Goal: Task Accomplishment & Management: Manage account settings

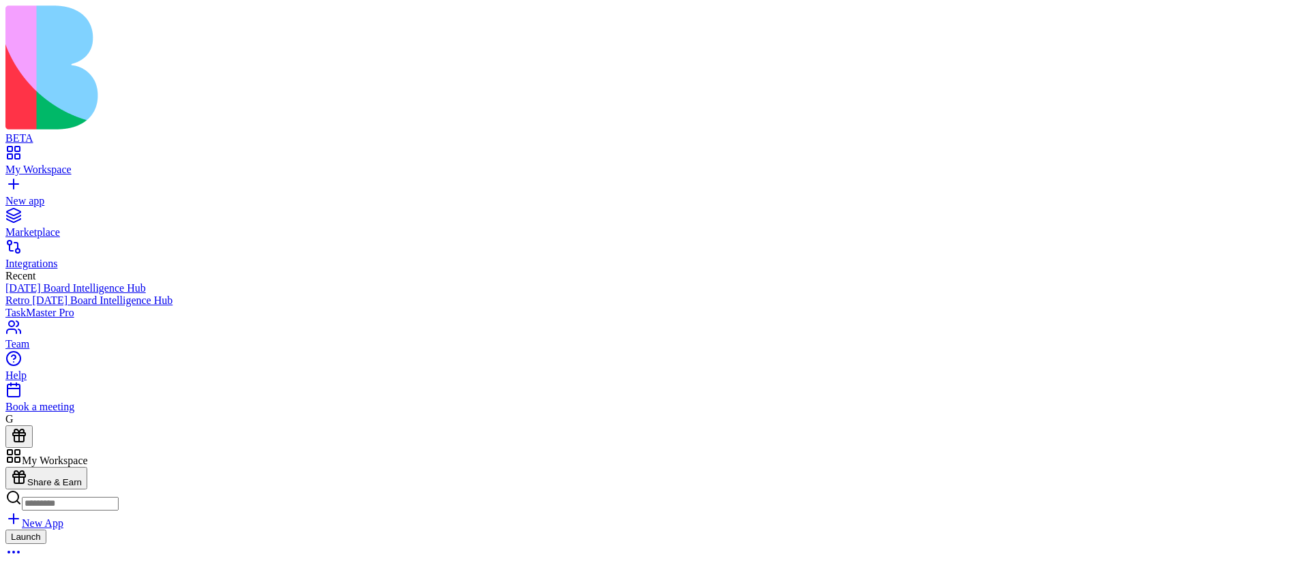
click at [119, 497] on input at bounding box center [70, 504] width 97 height 14
type input "**********"
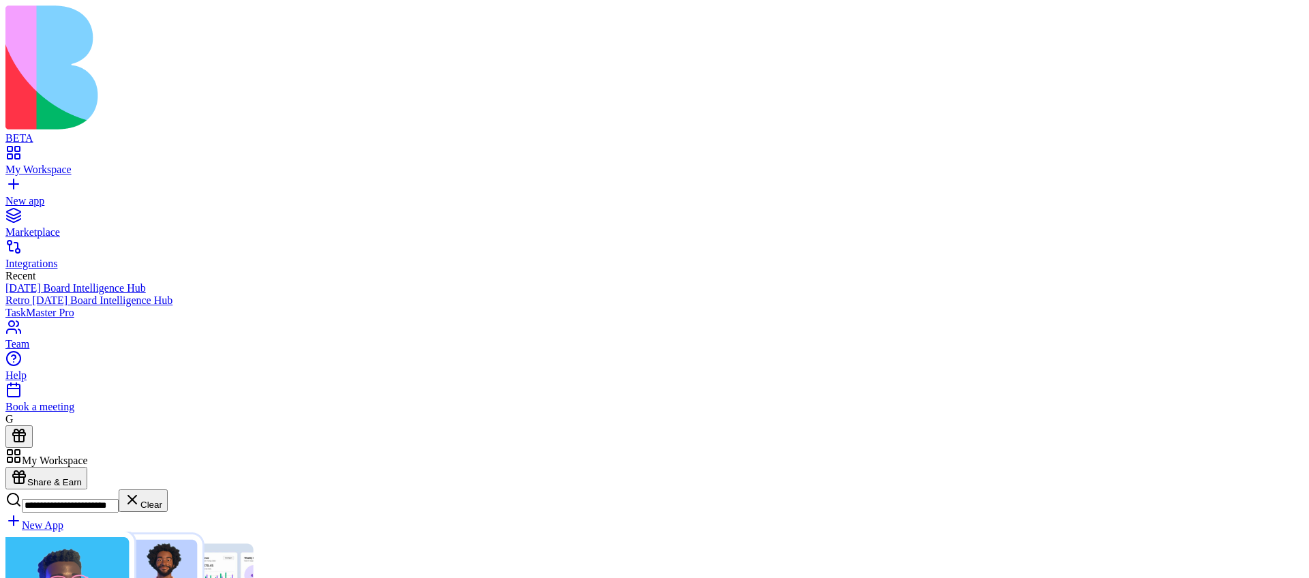
click at [119, 499] on input "**********" at bounding box center [70, 506] width 97 height 14
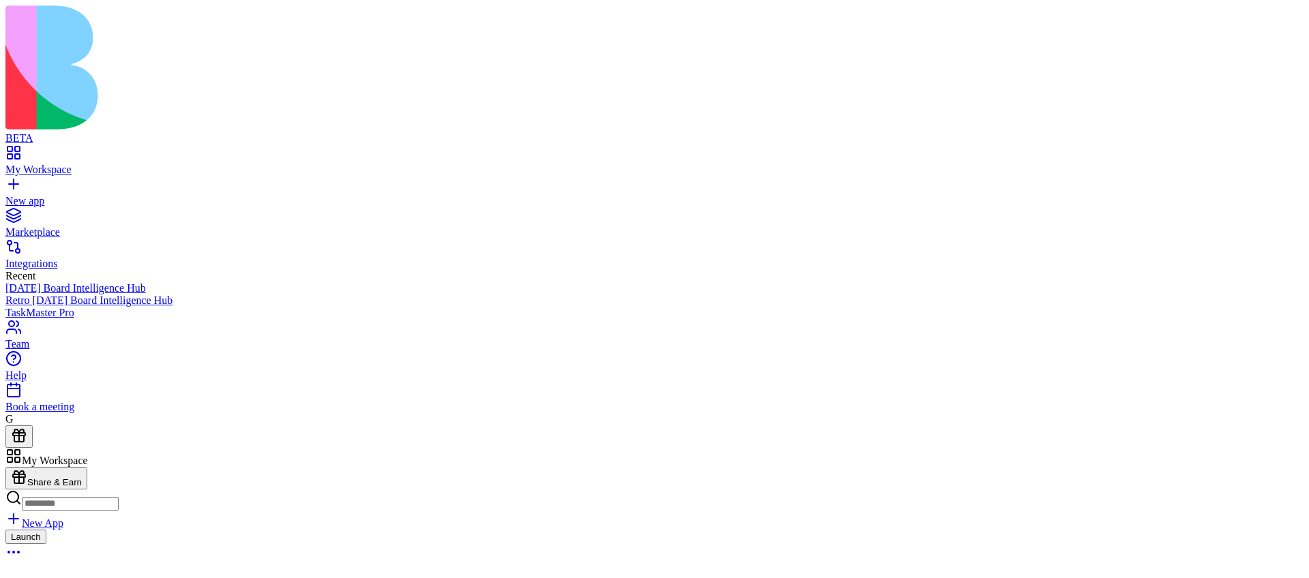
click at [22, 490] on icon at bounding box center [13, 498] width 16 height 16
click at [119, 497] on input at bounding box center [70, 504] width 97 height 14
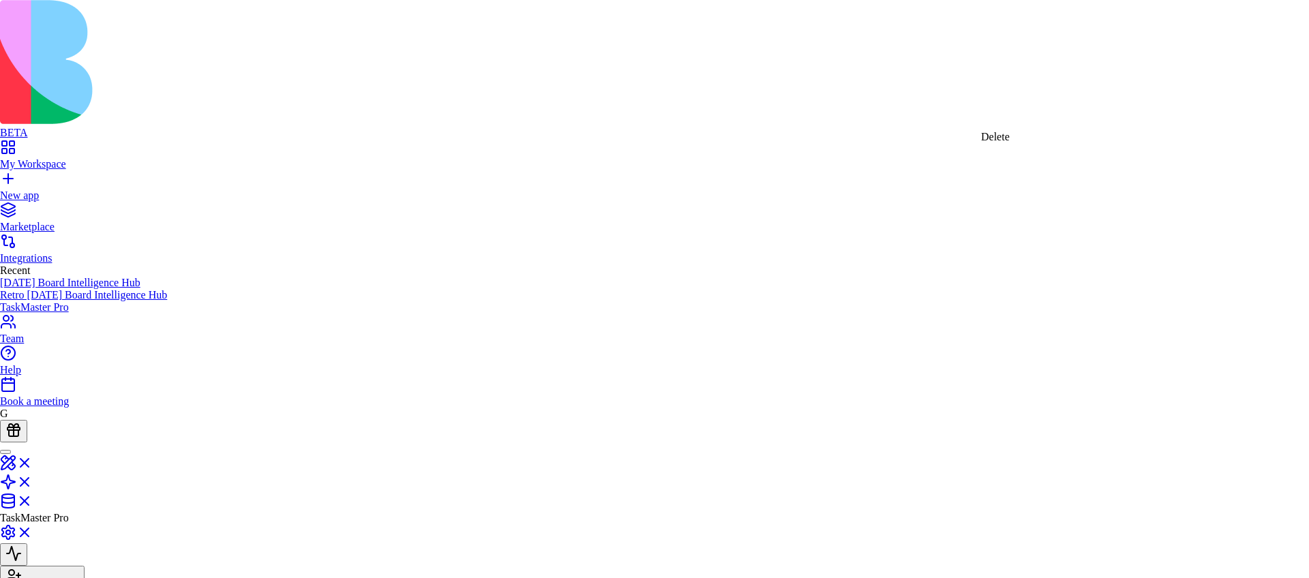
click at [1010, 141] on div "Delete" at bounding box center [995, 137] width 29 height 12
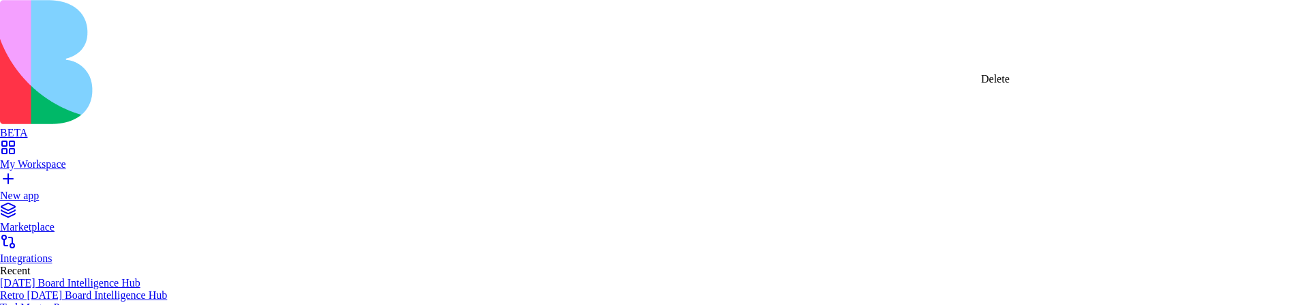
click at [1010, 85] on div "Delete" at bounding box center [995, 79] width 29 height 12
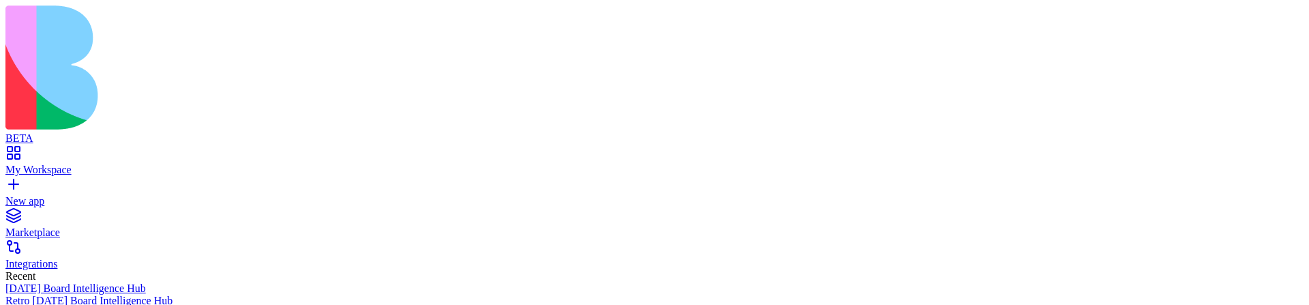
type button "on"
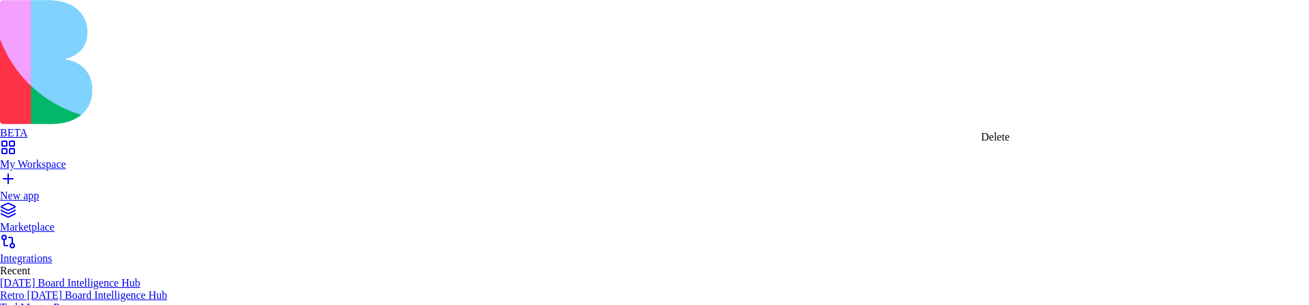
click at [1010, 142] on div "Delete" at bounding box center [995, 137] width 29 height 12
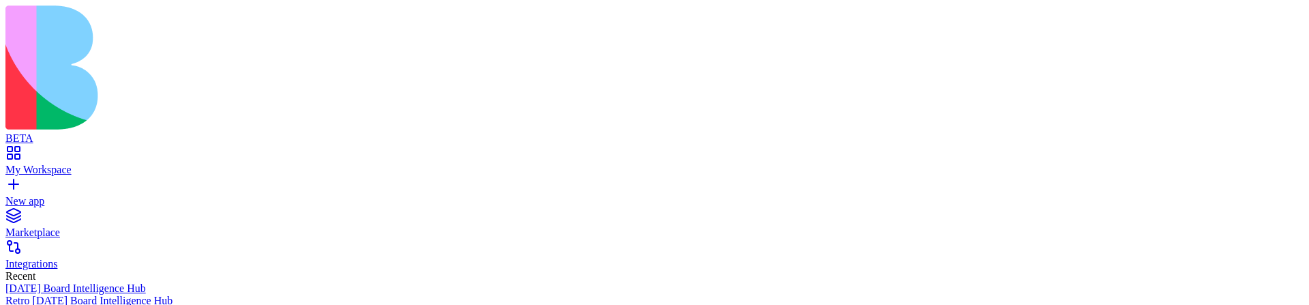
scroll to position [56, 0]
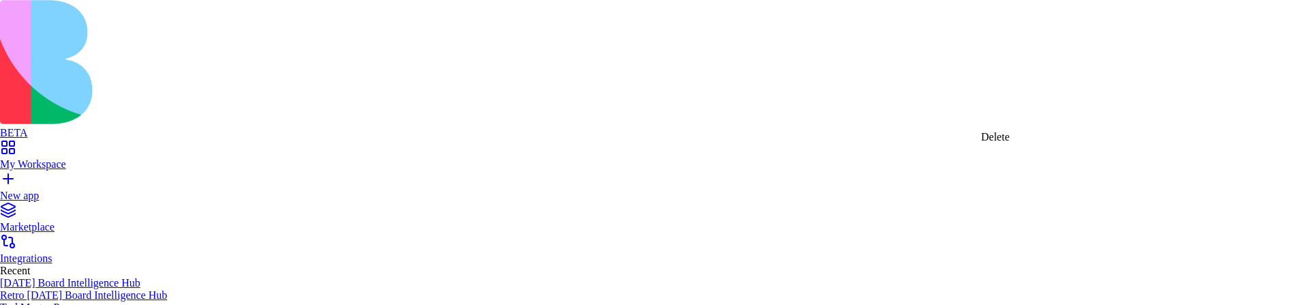
click at [1010, 143] on div "Delete" at bounding box center [995, 137] width 29 height 12
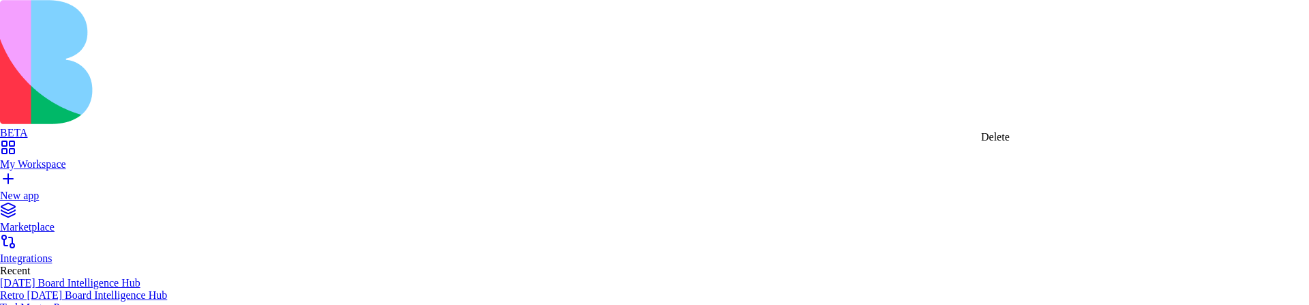
click at [1009, 141] on div "Delete" at bounding box center [995, 137] width 29 height 12
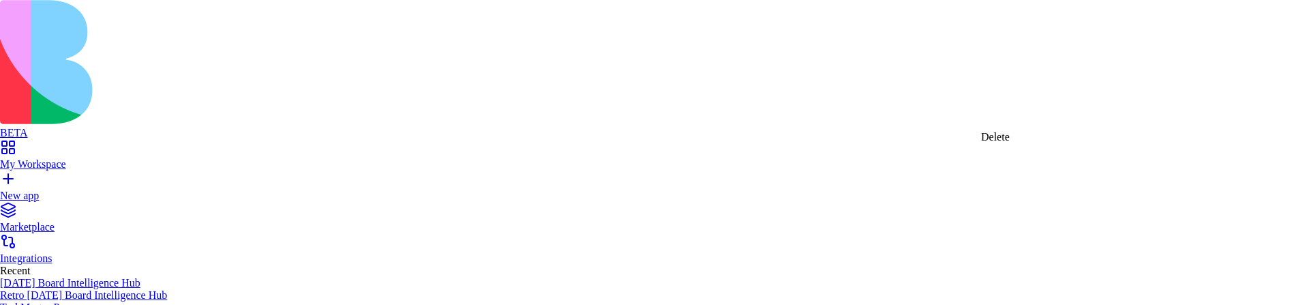
click at [1010, 138] on div "Delete" at bounding box center [995, 137] width 29 height 12
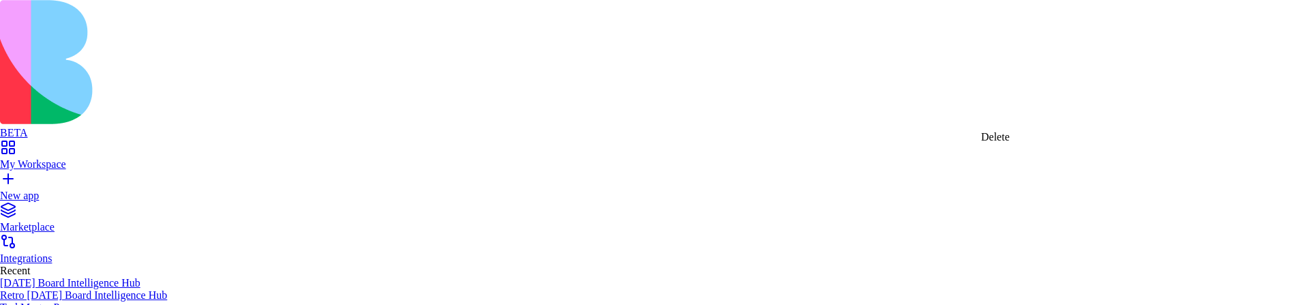
click at [1010, 140] on div "Delete" at bounding box center [995, 137] width 29 height 12
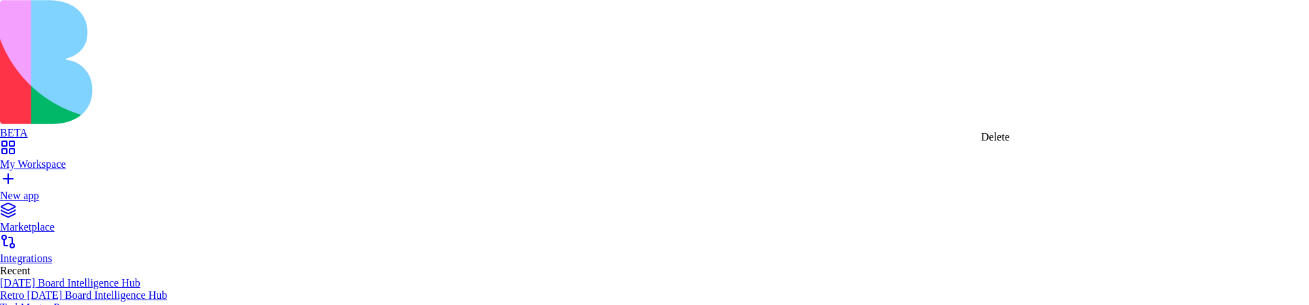
click at [1010, 143] on div "Delete" at bounding box center [995, 137] width 29 height 12
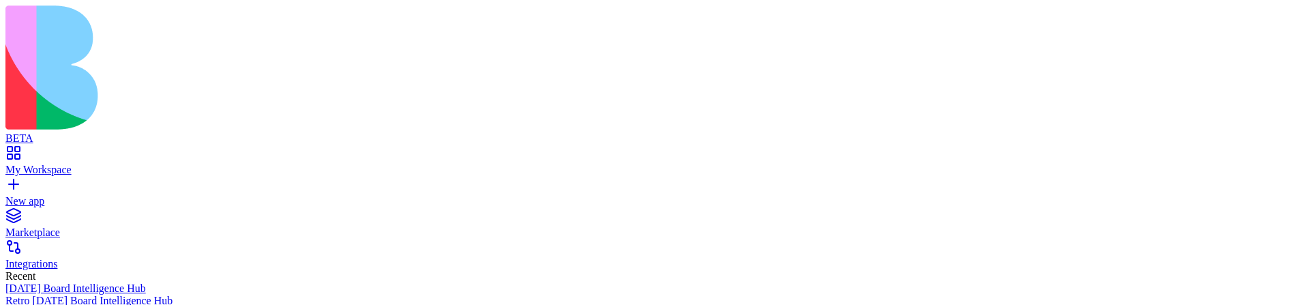
scroll to position [323, 0]
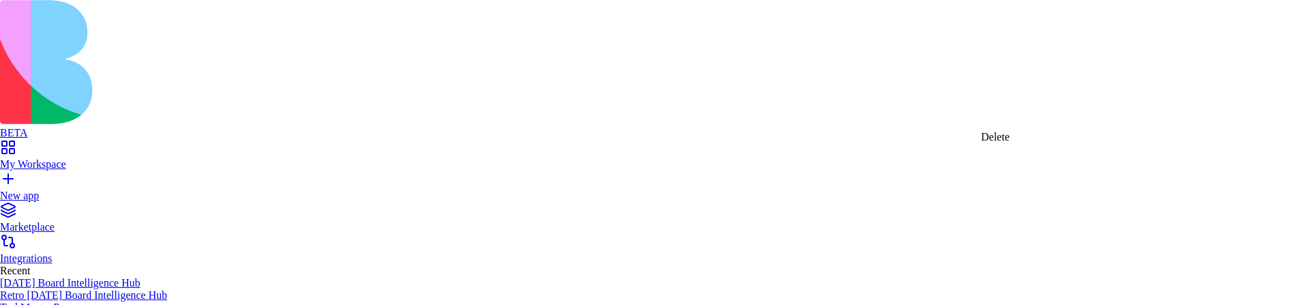
click at [1010, 143] on div "Delete" at bounding box center [995, 137] width 29 height 12
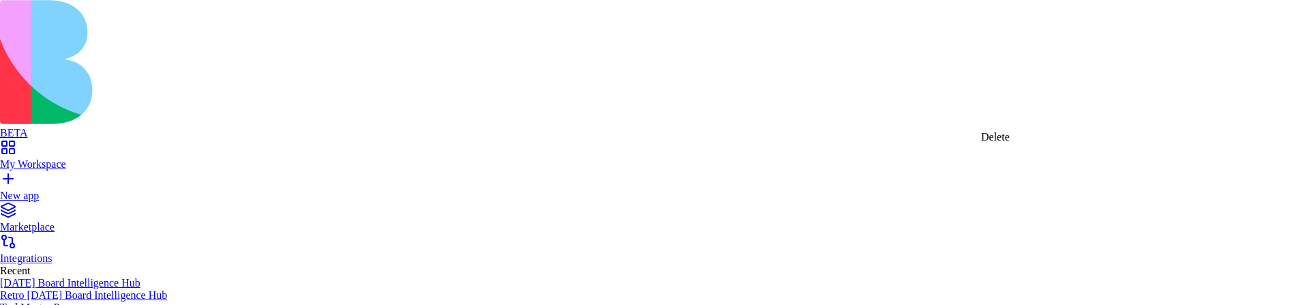
click at [1010, 143] on div "Delete" at bounding box center [995, 137] width 29 height 12
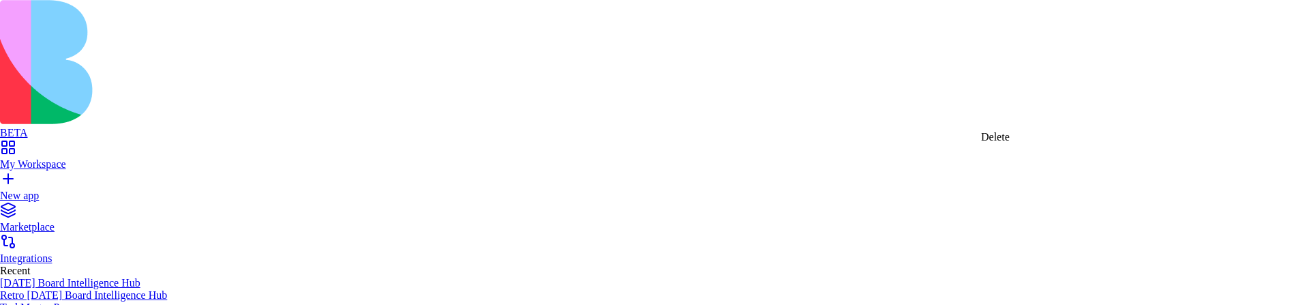
click at [1010, 142] on div "Delete" at bounding box center [995, 137] width 29 height 12
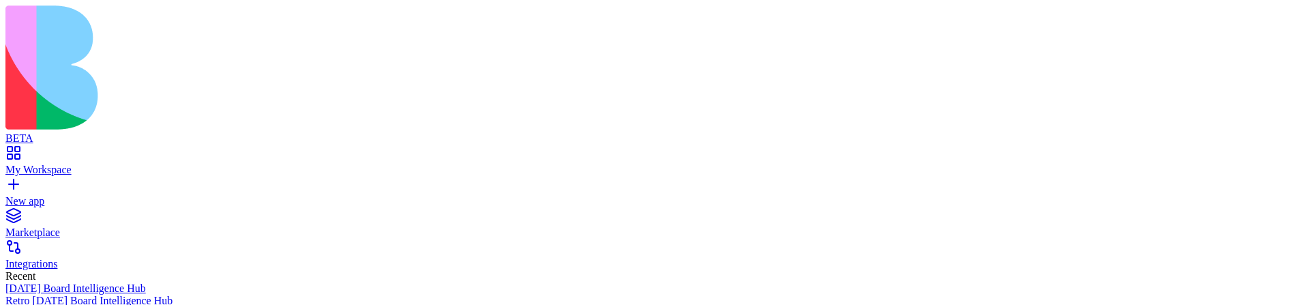
scroll to position [109, 0]
click at [96, 164] on div "My Workspace" at bounding box center [654, 170] width 1298 height 12
type input "**********"
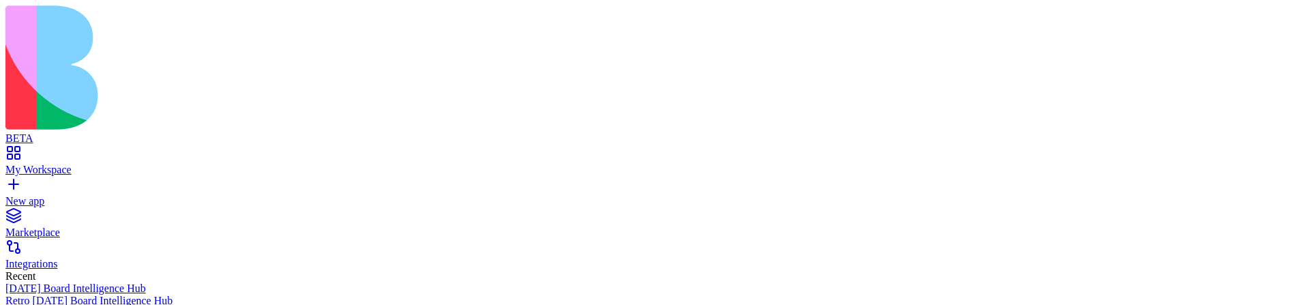
click at [70, 183] on link "New app" at bounding box center [654, 195] width 1298 height 25
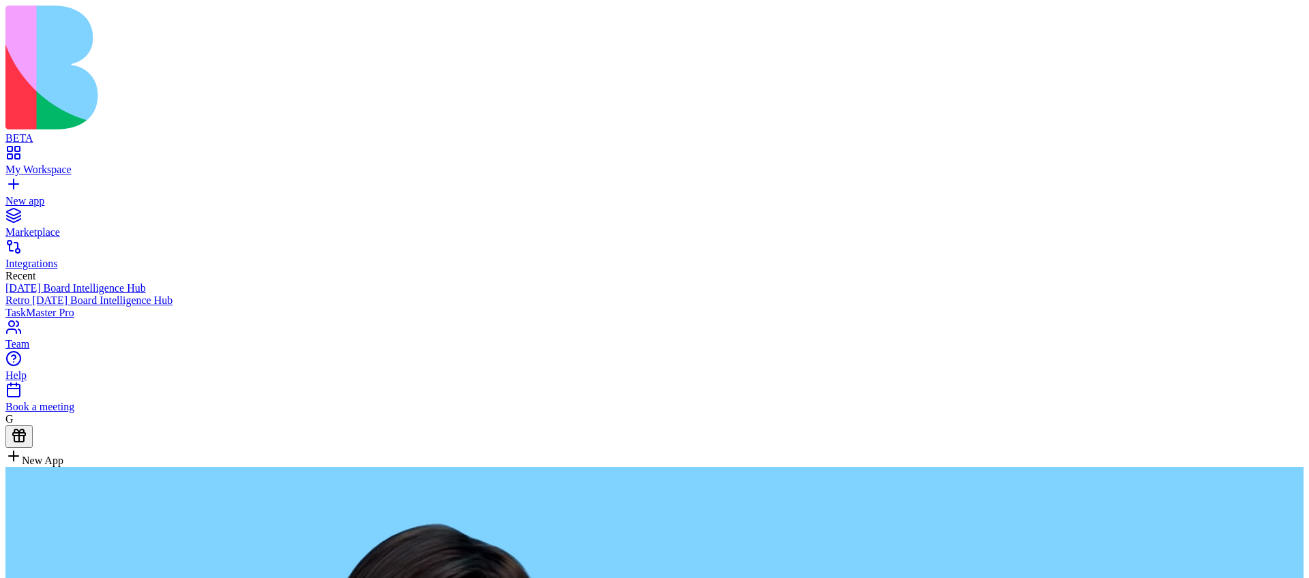
type textarea "**********"
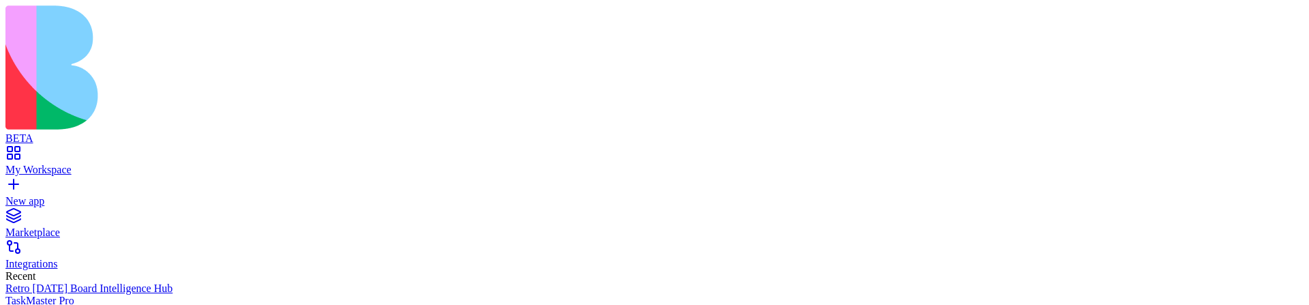
scroll to position [170, 0]
click at [20, 183] on link "New app" at bounding box center [654, 195] width 1298 height 25
click at [21, 183] on link "New app" at bounding box center [654, 195] width 1298 height 25
type textarea "**********"
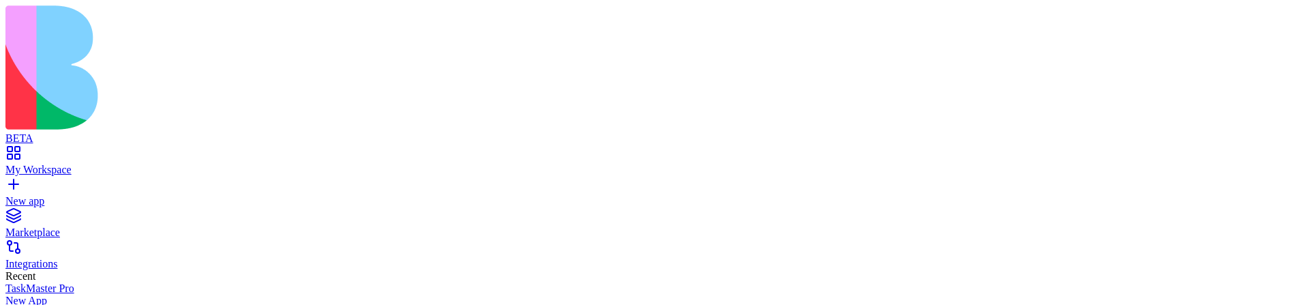
scroll to position [703, 0]
